Goal: Unclear

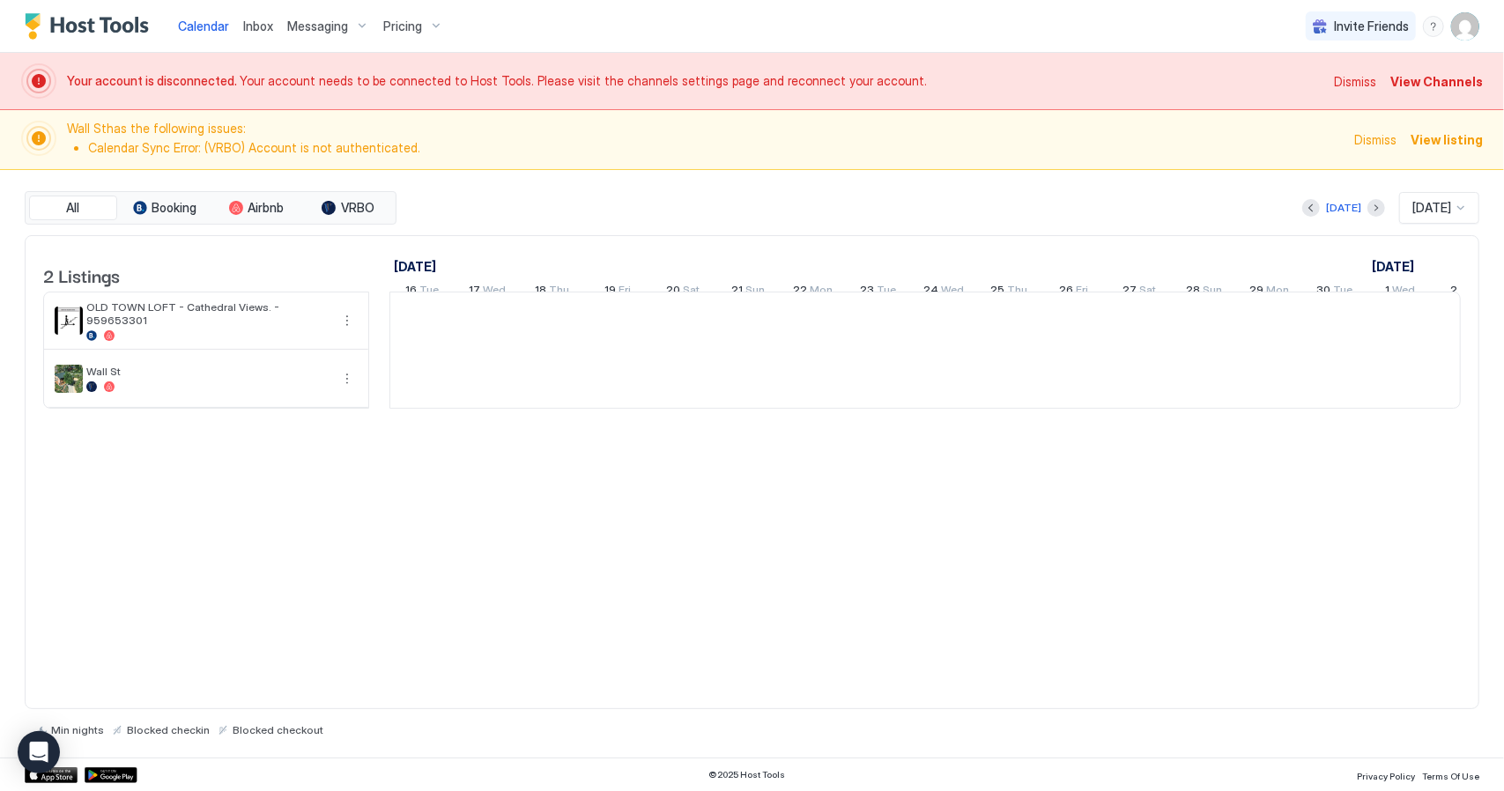
scroll to position [0, 979]
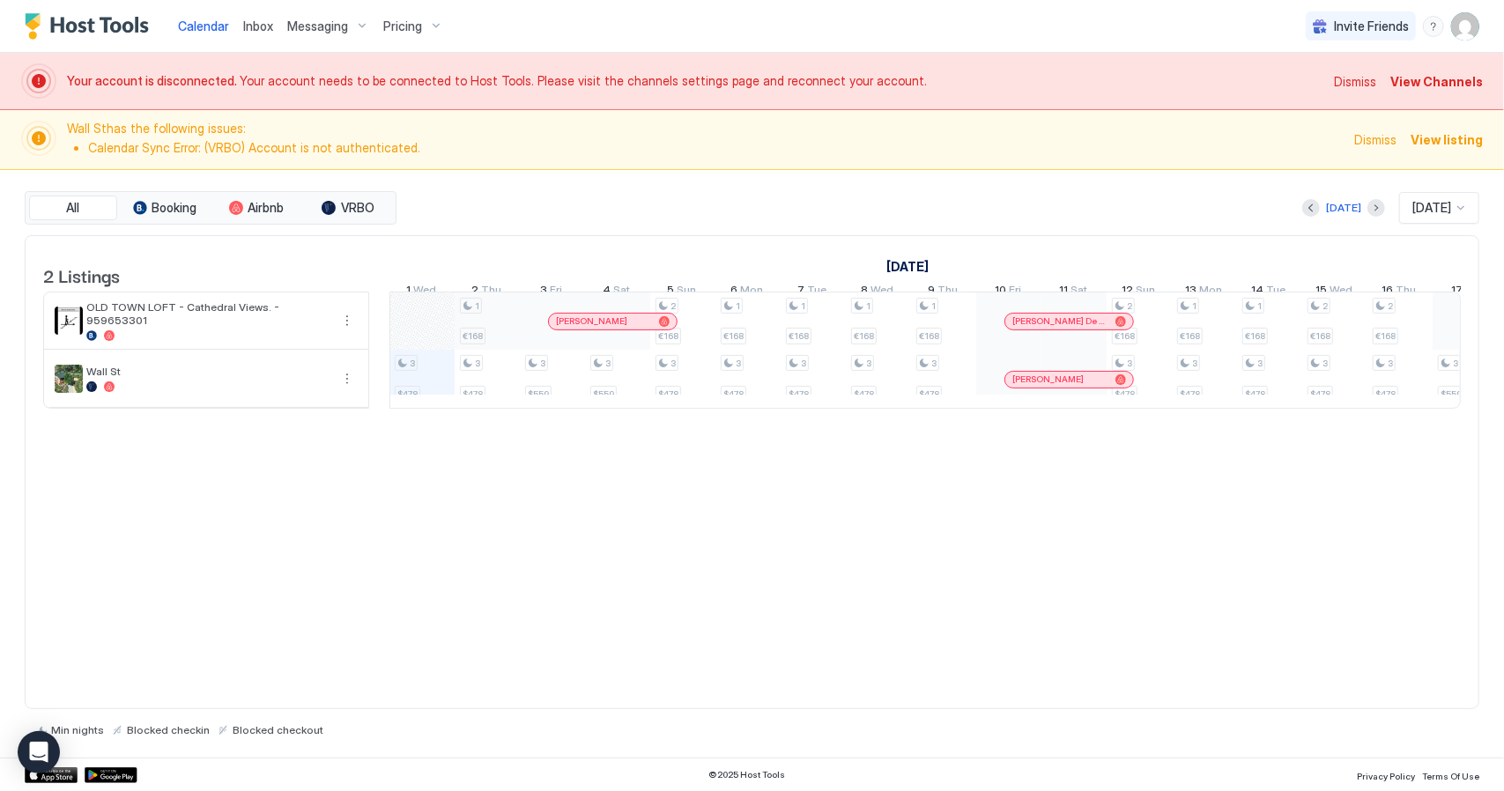
click at [494, 328] on div "3 $478 1 €168 3 $478 3 $559 3 $559 2 €168 3 $478 1 €168 3 $478 1 €168 3 $478 1 …" at bounding box center [1237, 350] width 3652 height 115
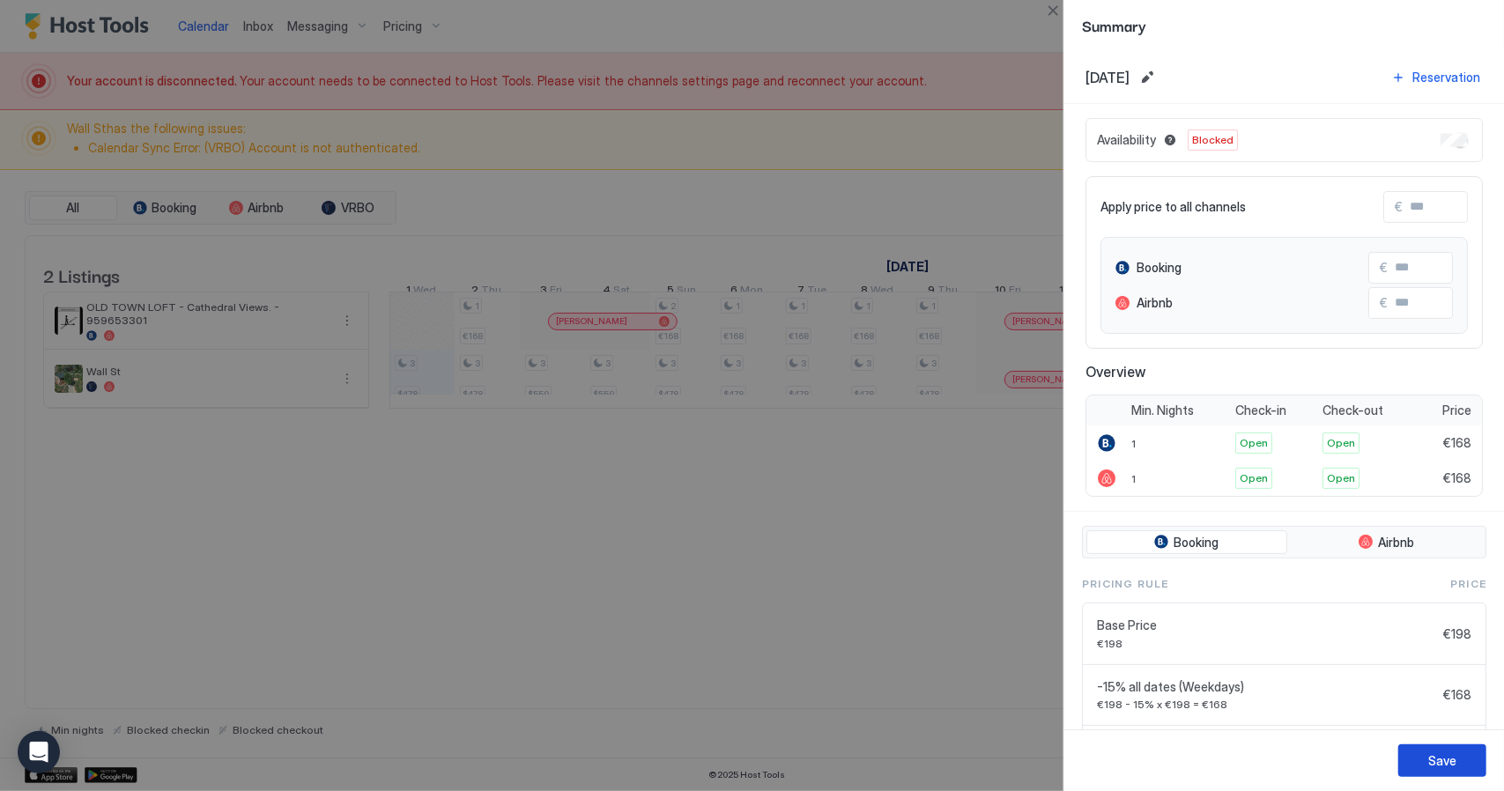
click at [1428, 760] on button "Save" at bounding box center [1443, 761] width 88 height 33
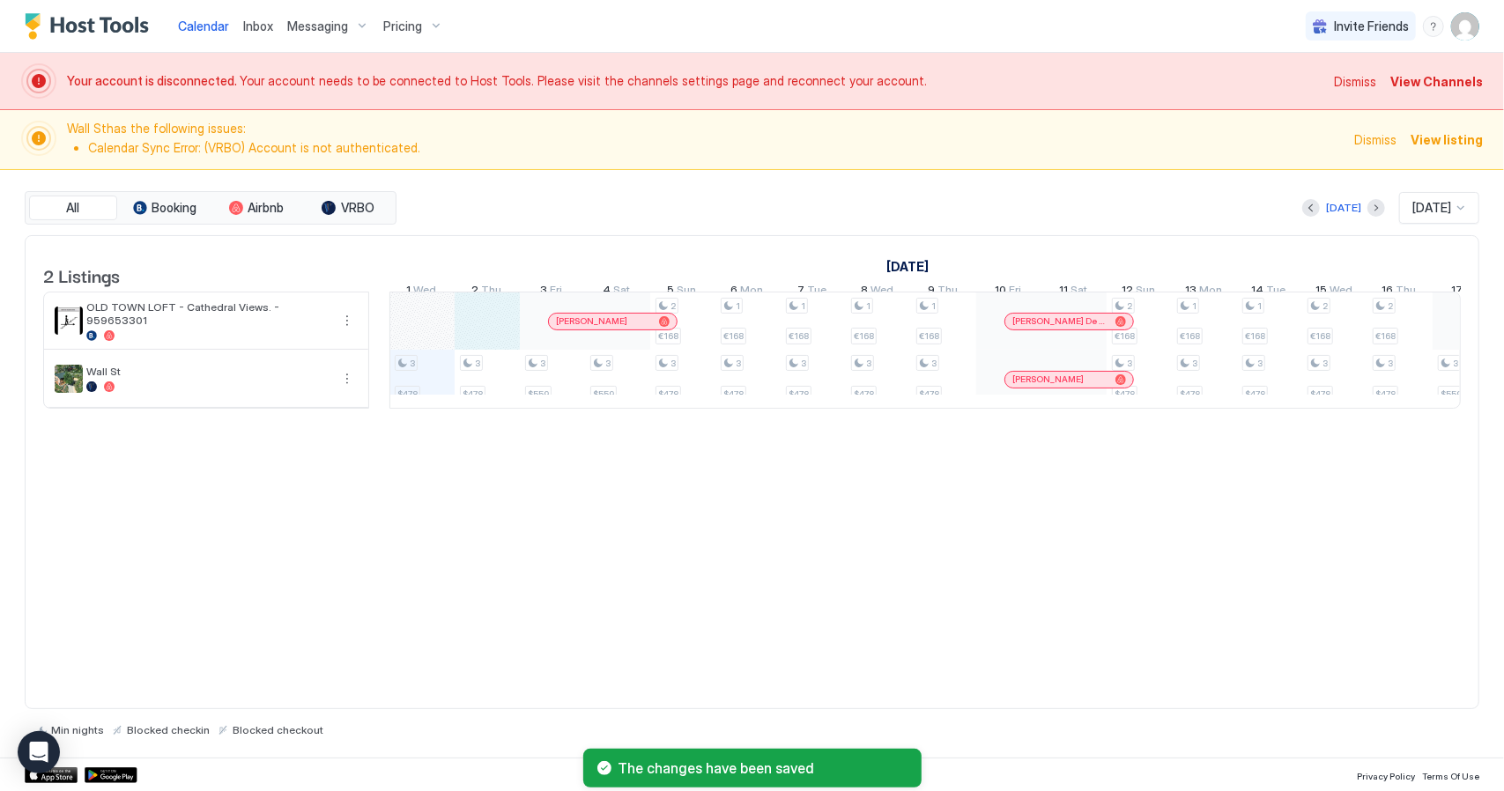
click at [469, 322] on div "3 $478 3 $478 3 $559 3 $559 2 €168 3 $478 1 €168 3 $478 1 €168 3 $478 1 €168 3 …" at bounding box center [1237, 350] width 3652 height 115
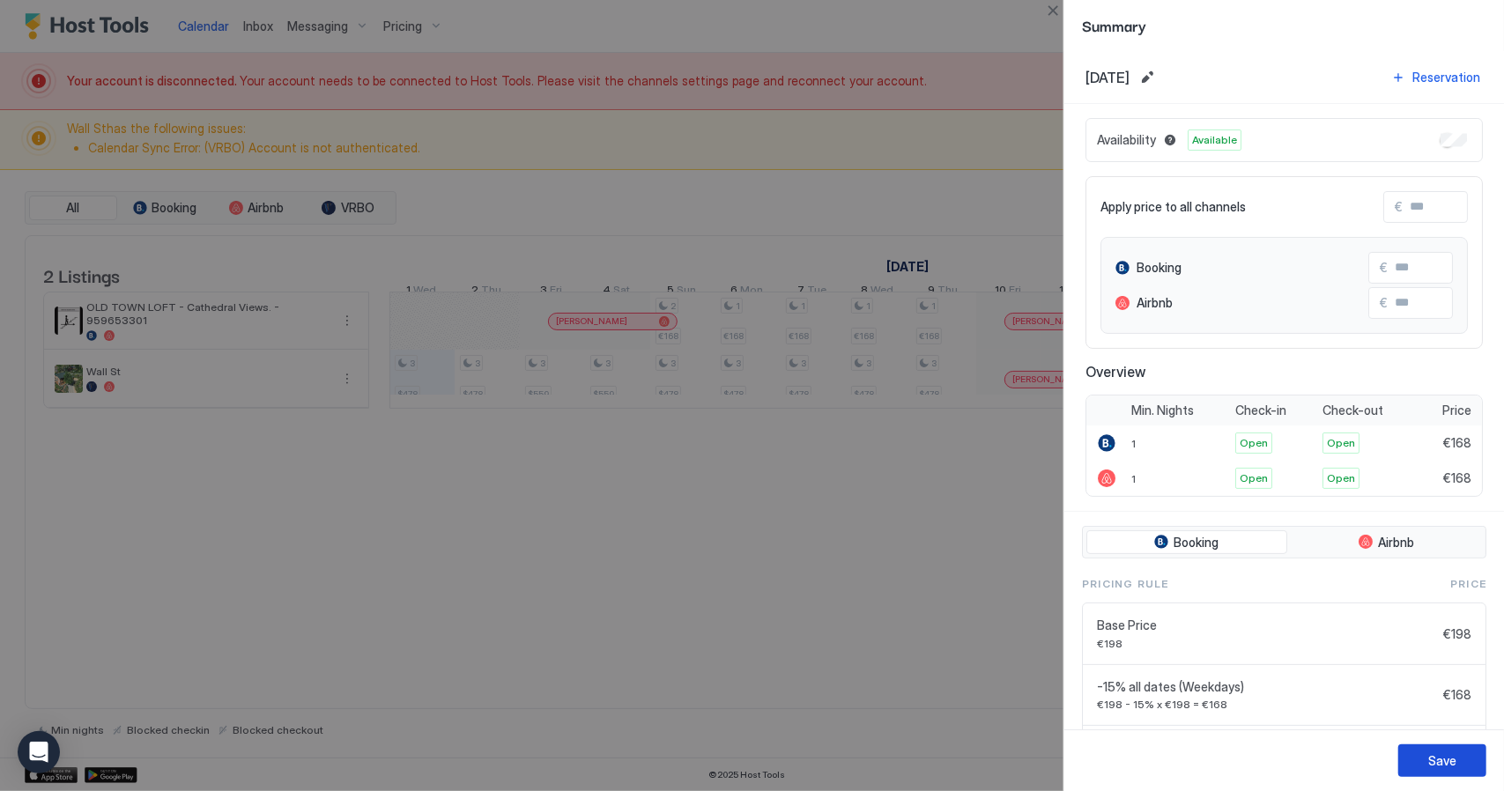
click at [1449, 765] on div "Save" at bounding box center [1443, 761] width 28 height 19
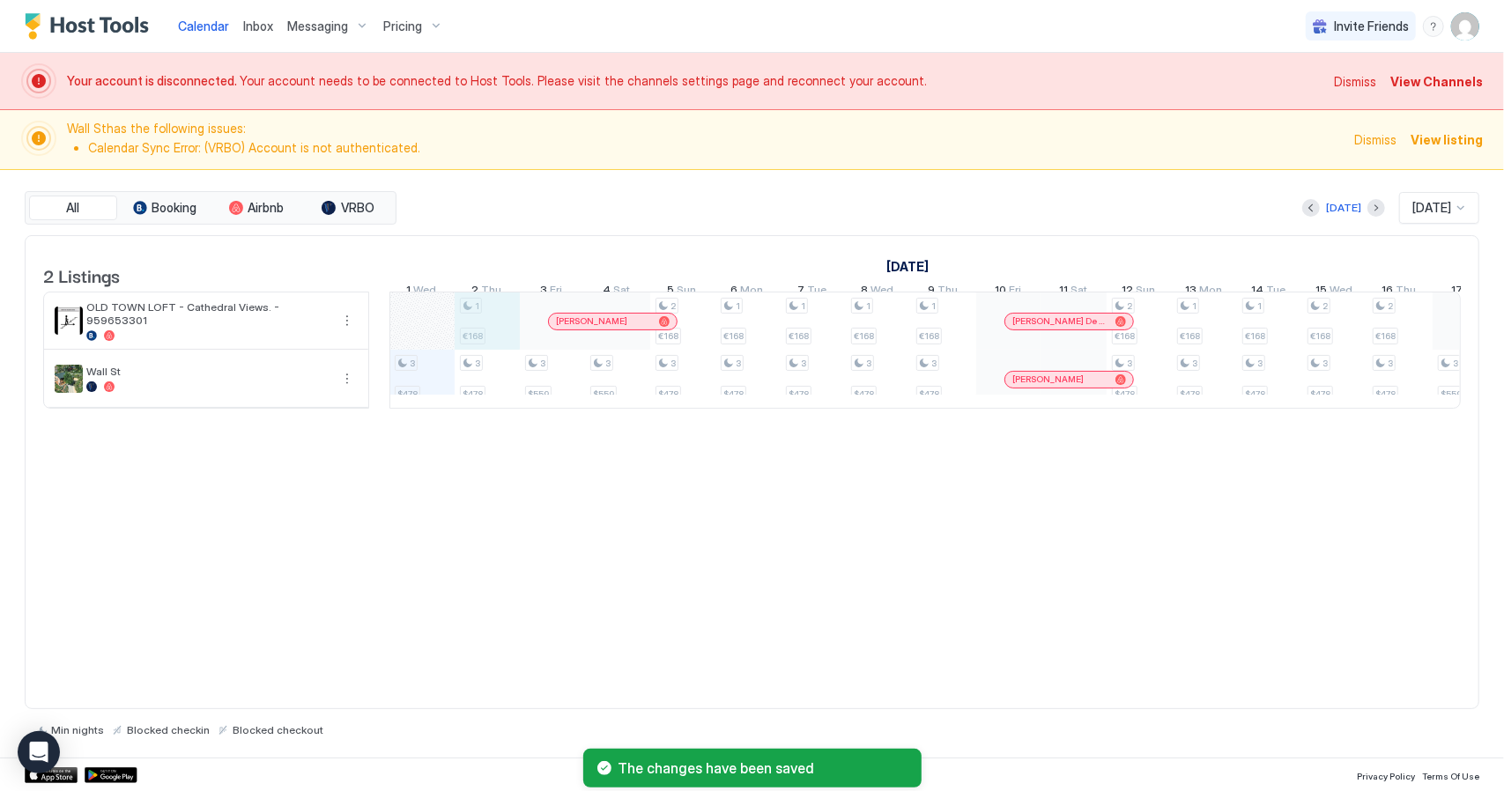
click at [468, 329] on div "3 $478 1 €168 3 $478 3 $559 3 $559 2 €168 3 $478 1 €168 3 $478 1 €168 3 $478 1 …" at bounding box center [1237, 350] width 3652 height 115
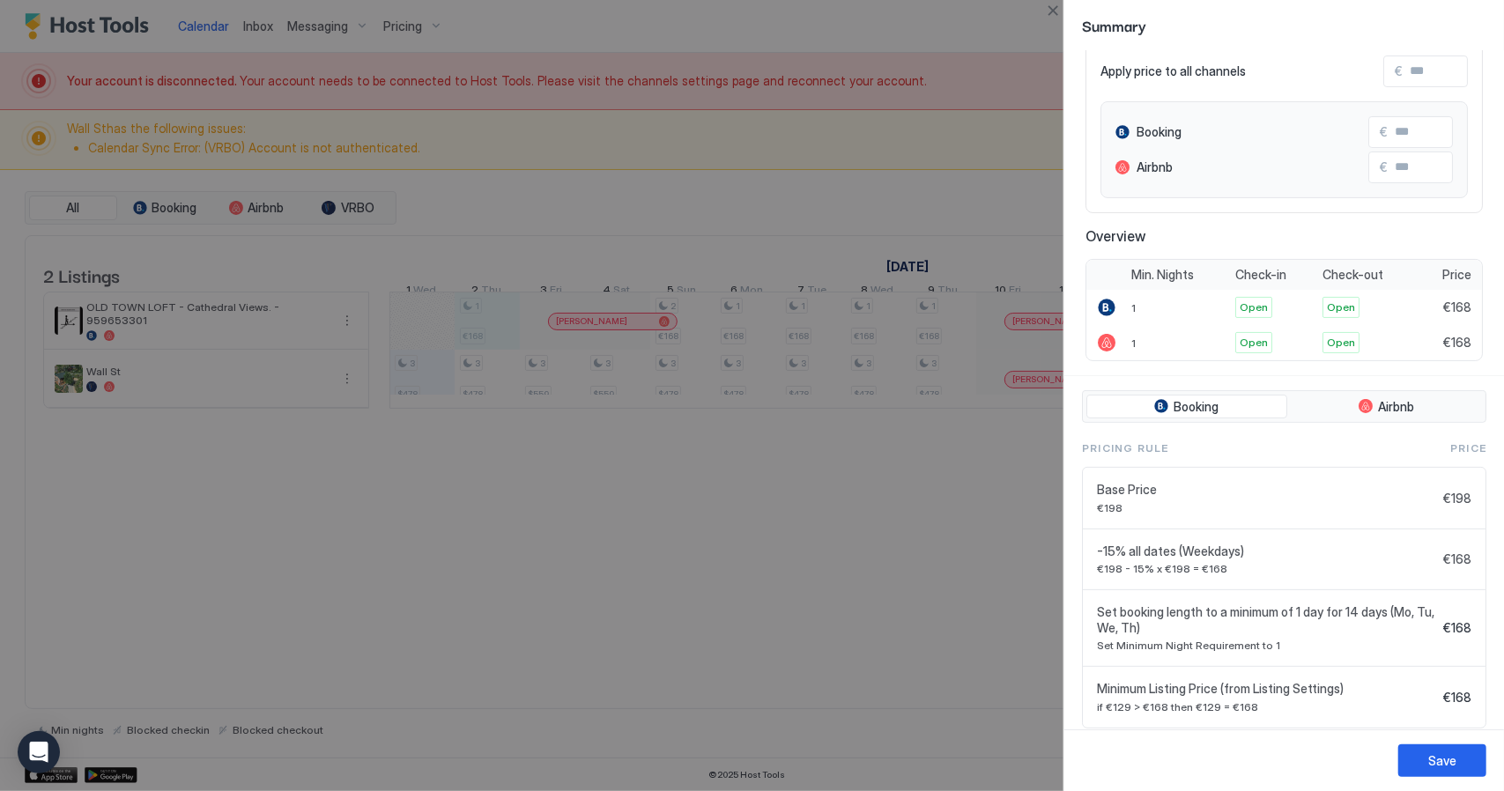
scroll to position [174, 0]
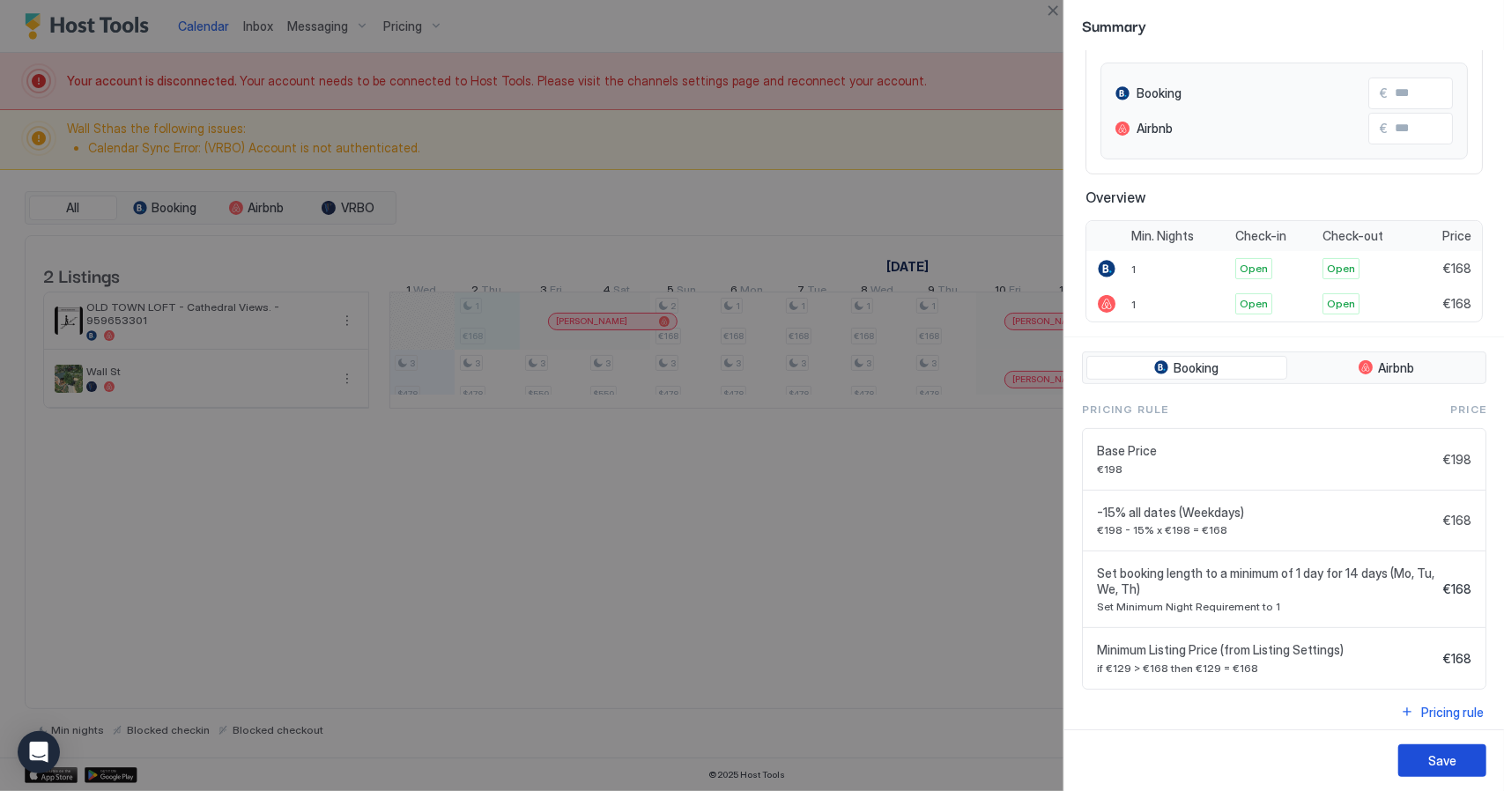
click at [1441, 761] on div "Save" at bounding box center [1443, 761] width 28 height 19
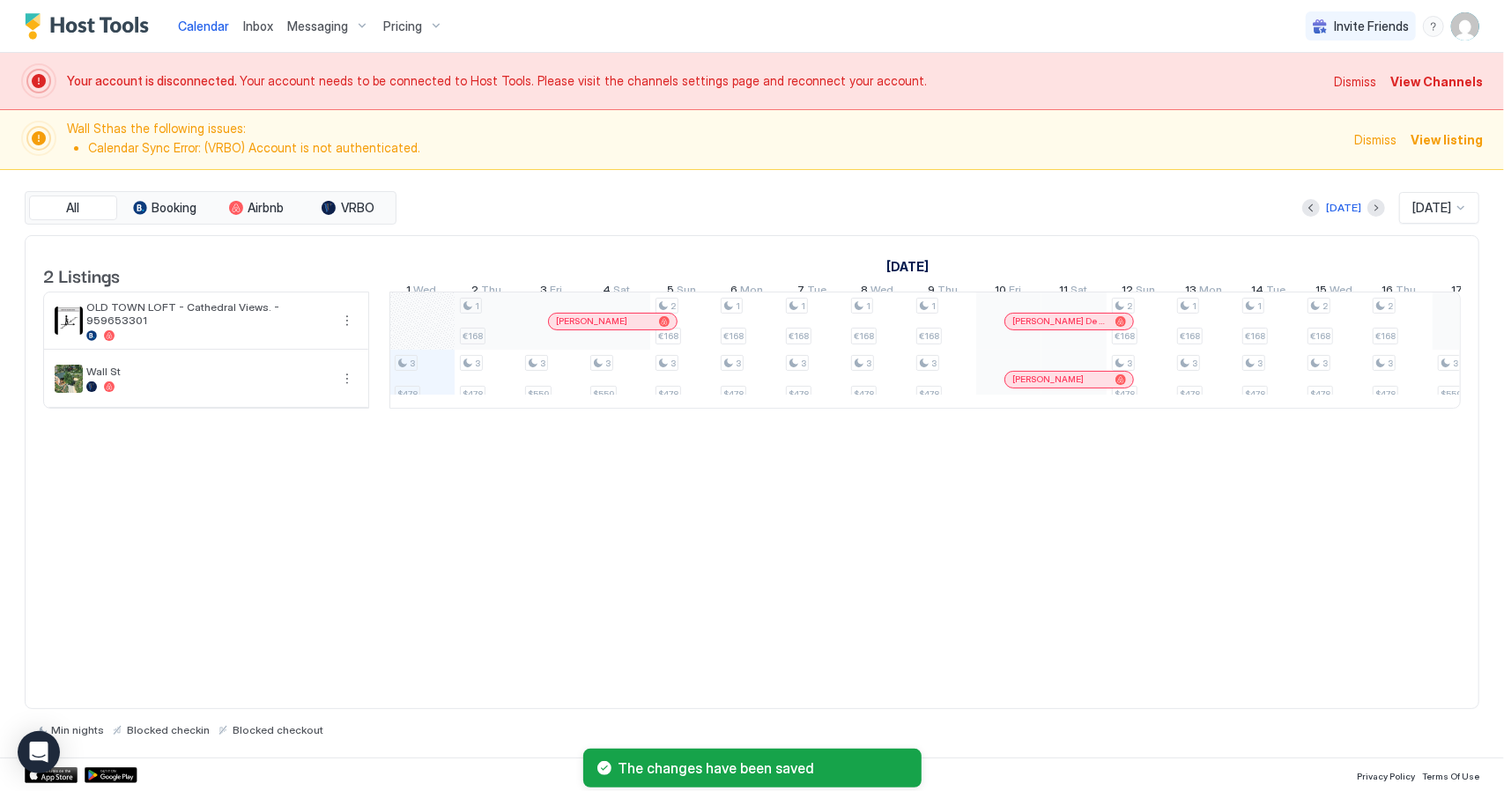
click at [467, 313] on div "3 $478 1 €168 3 $478 3 $559 3 $559 2 €168 3 $478 1 €168 3 $478 1 €168 3 $478 1 …" at bounding box center [1237, 350] width 3652 height 115
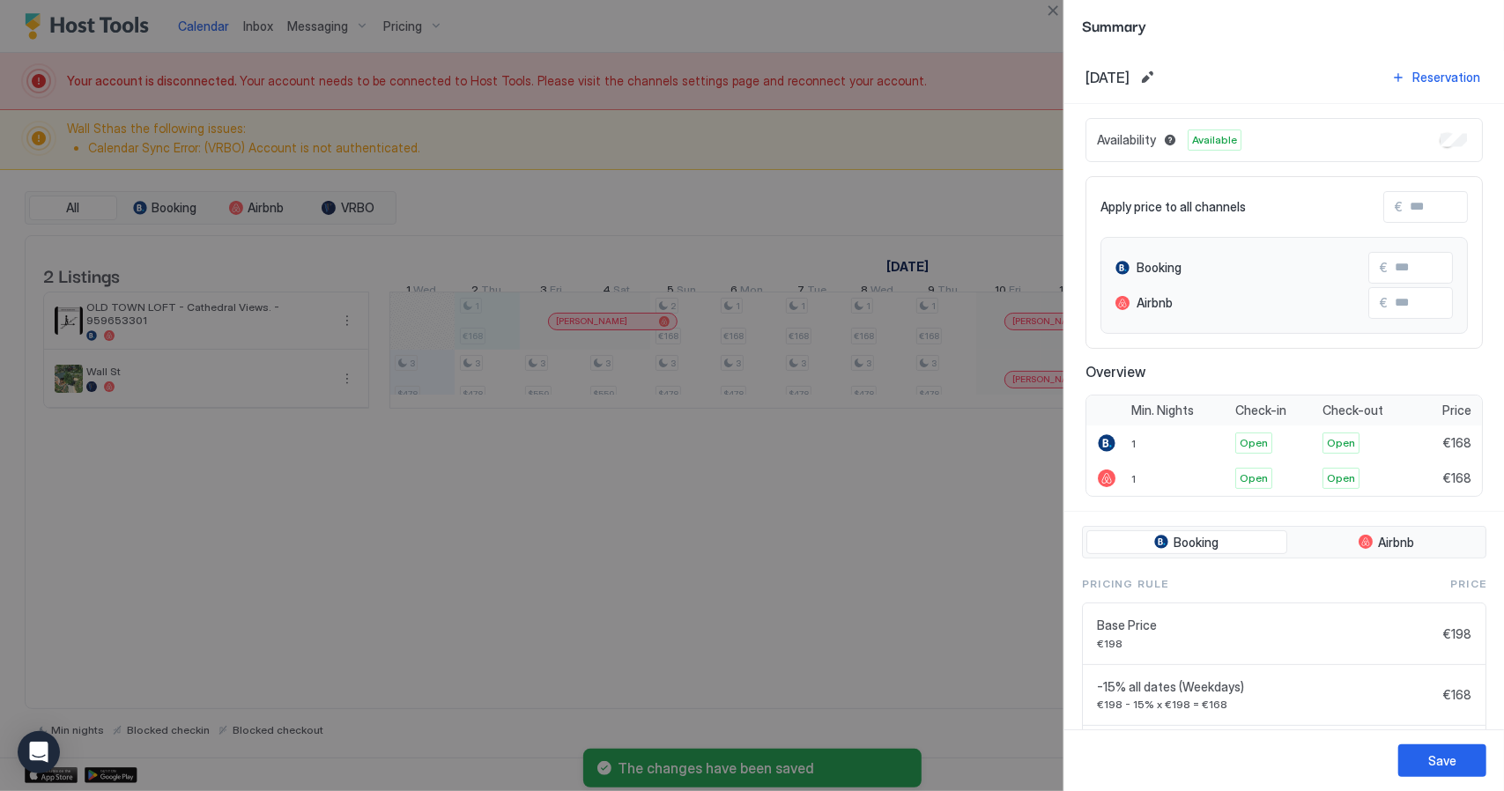
click at [617, 612] on div at bounding box center [752, 395] width 1504 height 791
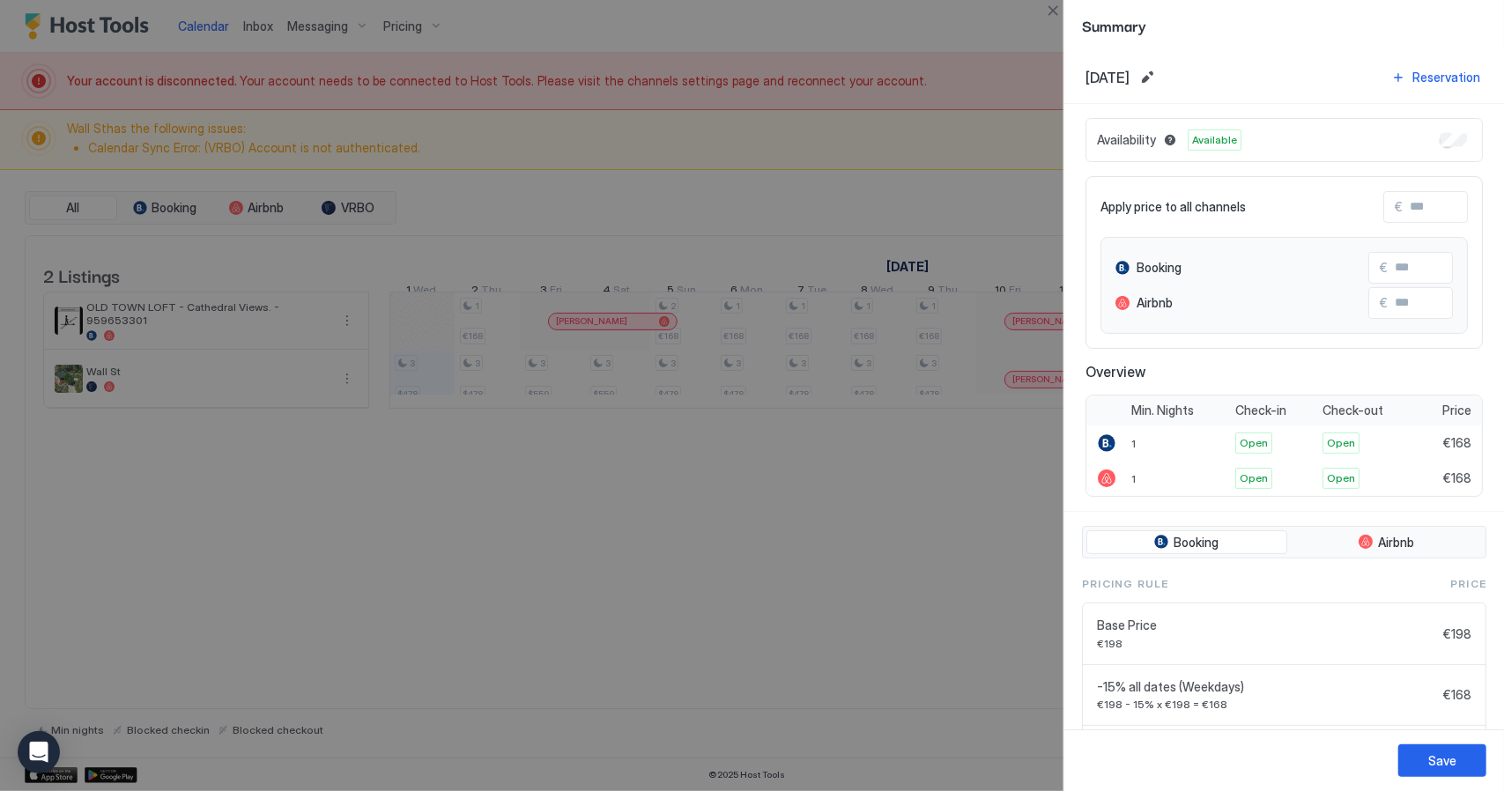
click at [911, 667] on div at bounding box center [752, 395] width 1504 height 791
click at [924, 700] on div at bounding box center [752, 395] width 1504 height 791
click at [737, 322] on div at bounding box center [752, 395] width 1504 height 791
click at [703, 339] on div at bounding box center [752, 395] width 1504 height 791
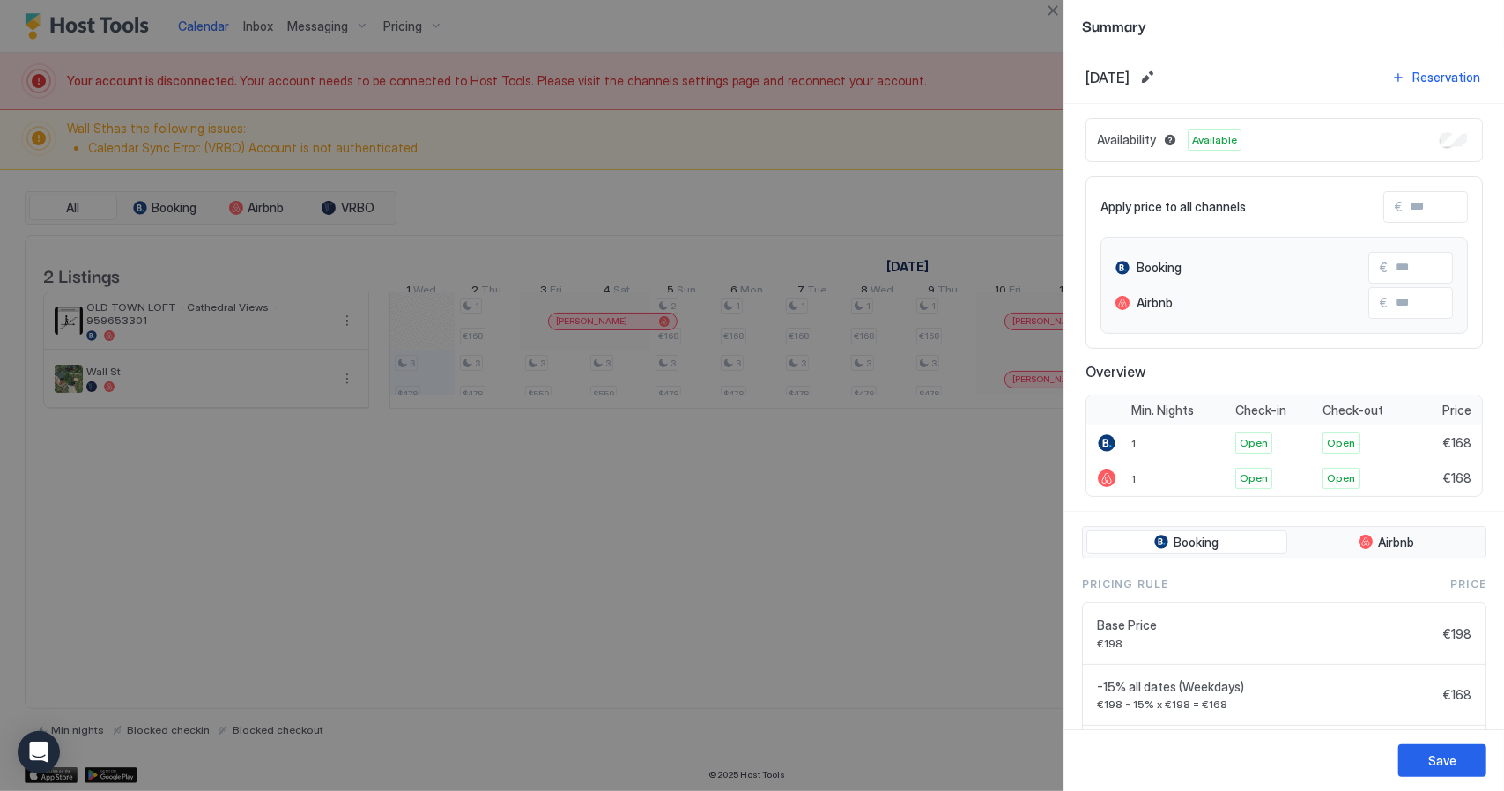
click at [948, 144] on div at bounding box center [752, 395] width 1504 height 791
click at [1442, 771] on button "Save" at bounding box center [1443, 761] width 88 height 33
